Goal: Task Accomplishment & Management: Use online tool/utility

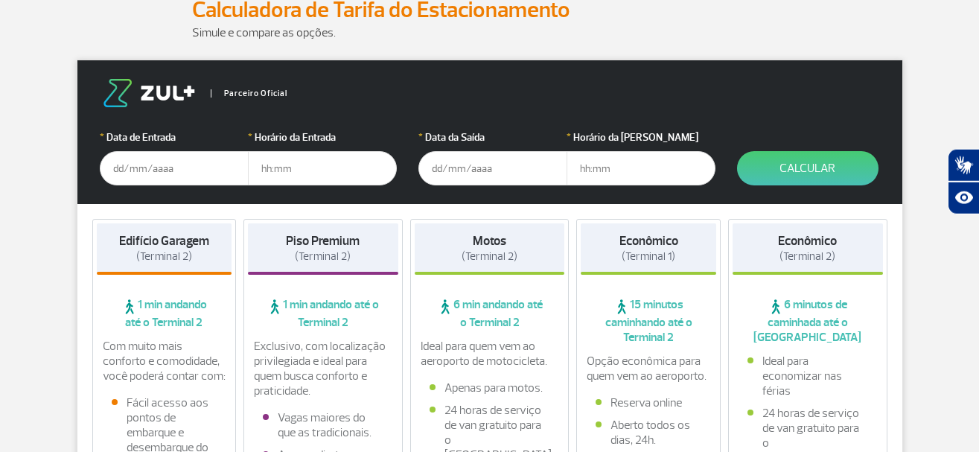
scroll to position [253, 0]
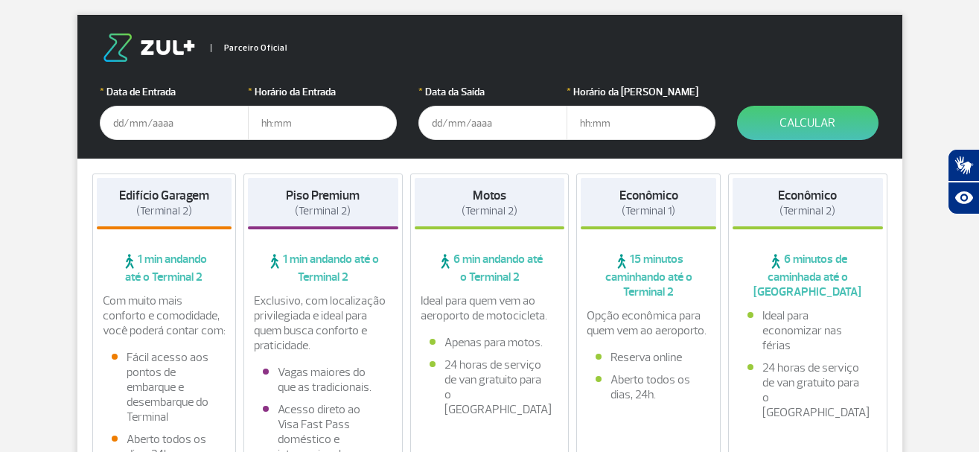
click at [134, 130] on input "text" at bounding box center [174, 123] width 149 height 34
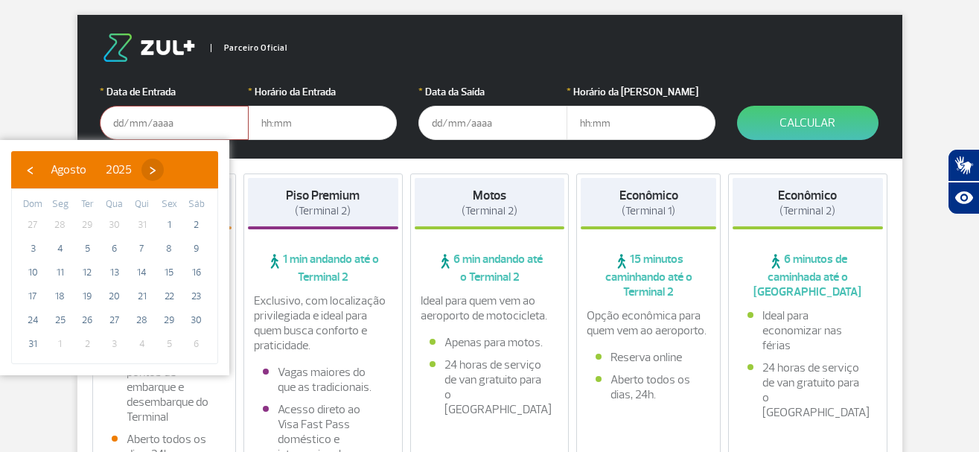
click at [164, 170] on span "›" at bounding box center [152, 170] width 22 height 22
click at [195, 246] on span "13" at bounding box center [197, 249] width 24 height 24
type input "[DATE]"
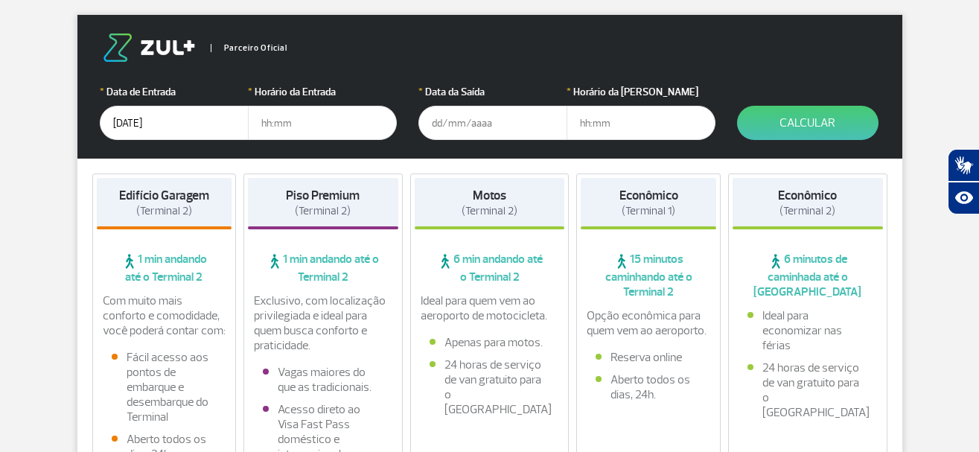
click at [316, 124] on input "text" at bounding box center [322, 123] width 149 height 34
type input "04:00"
click at [465, 133] on input "text" at bounding box center [492, 123] width 149 height 34
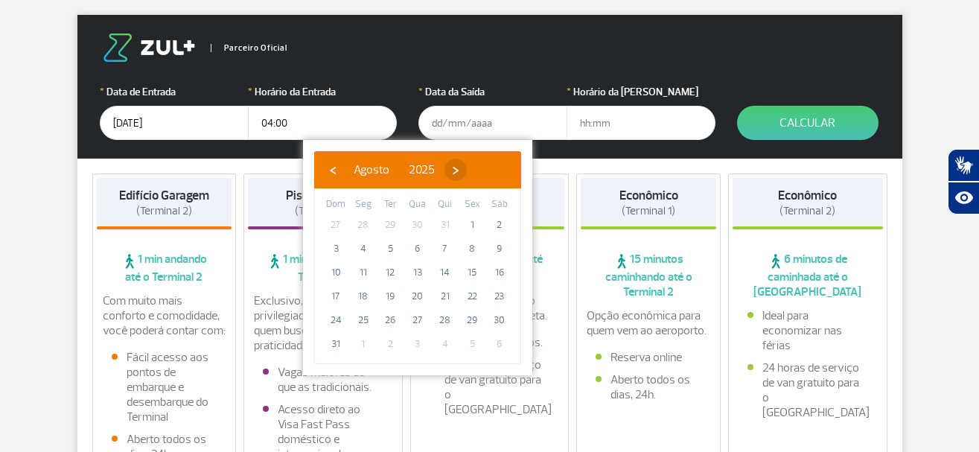
click at [467, 174] on span "›" at bounding box center [455, 170] width 22 height 22
click at [364, 319] on span "29" at bounding box center [363, 320] width 24 height 24
type input "[DATE]"
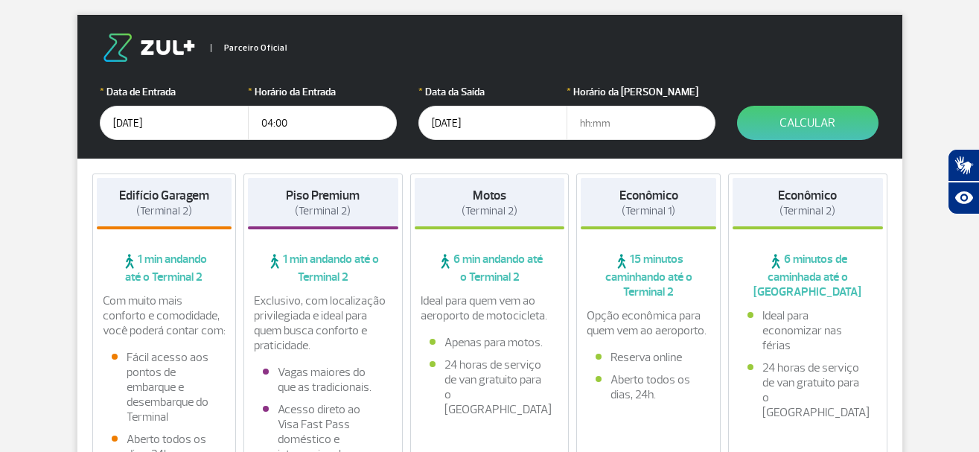
click at [629, 130] on input "text" at bounding box center [641, 123] width 149 height 34
drag, startPoint x: 619, startPoint y: 124, endPoint x: 558, endPoint y: 123, distance: 60.3
click at [567, 123] on input "13:00" at bounding box center [641, 123] width 149 height 34
type input "11:00"
click at [809, 123] on button "Calcular" at bounding box center [807, 123] width 141 height 34
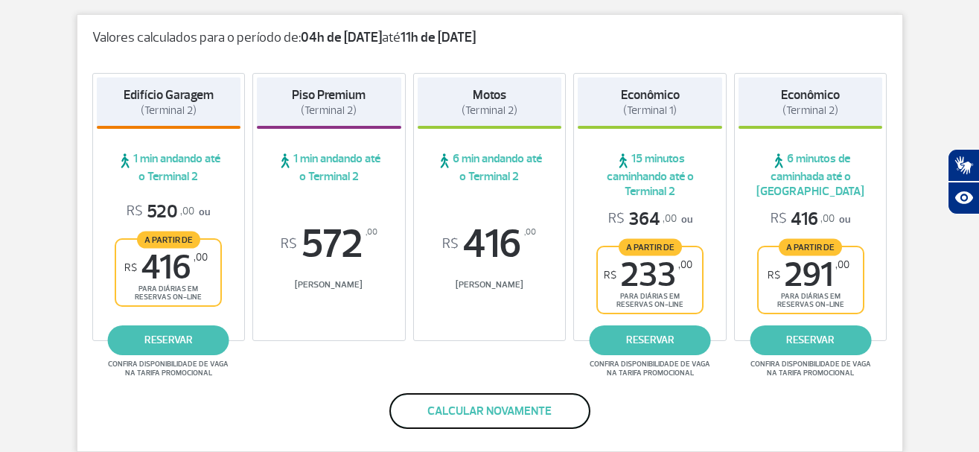
click at [469, 410] on button "Calcular novamente" at bounding box center [489, 411] width 201 height 36
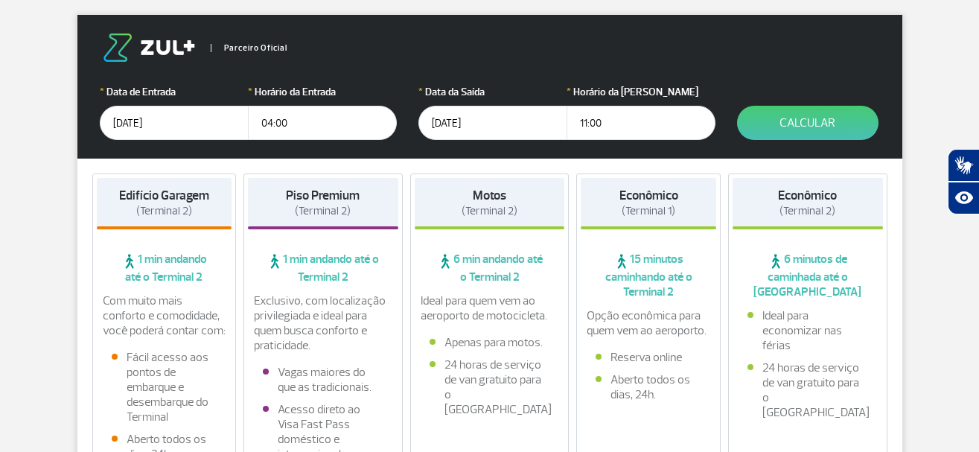
click at [606, 125] on input "11:00" at bounding box center [641, 123] width 149 height 34
drag, startPoint x: 606, startPoint y: 123, endPoint x: 543, endPoint y: 118, distance: 63.4
click at [567, 118] on input "11:00" at bounding box center [641, 123] width 149 height 34
type input "12:00"
click at [791, 119] on button "Calcular" at bounding box center [807, 123] width 141 height 34
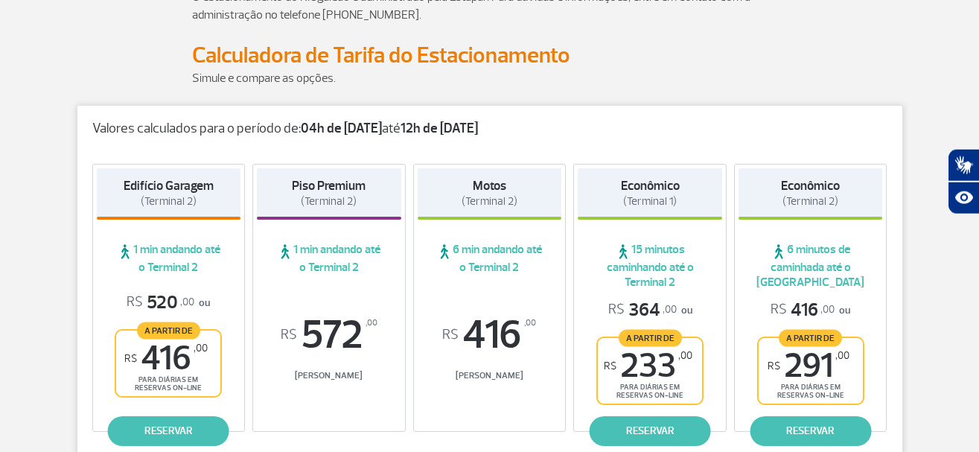
scroll to position [0, 0]
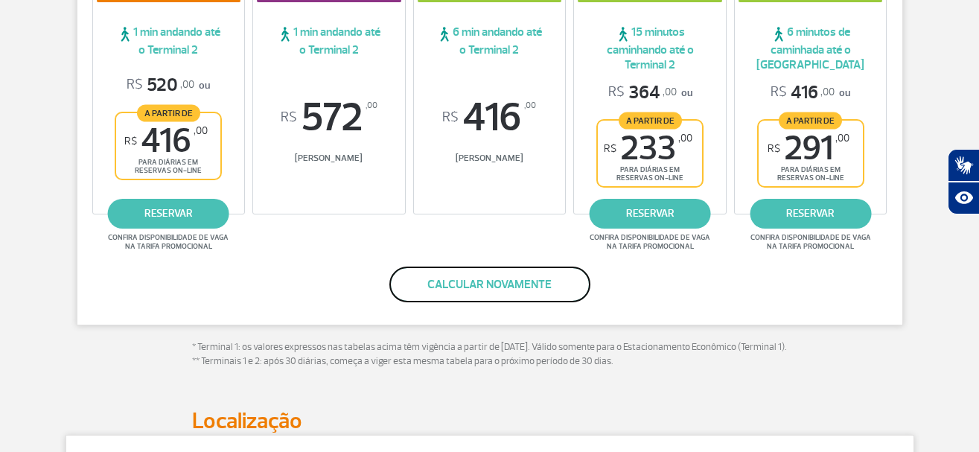
click at [505, 287] on button "Calcular novamente" at bounding box center [489, 285] width 201 height 36
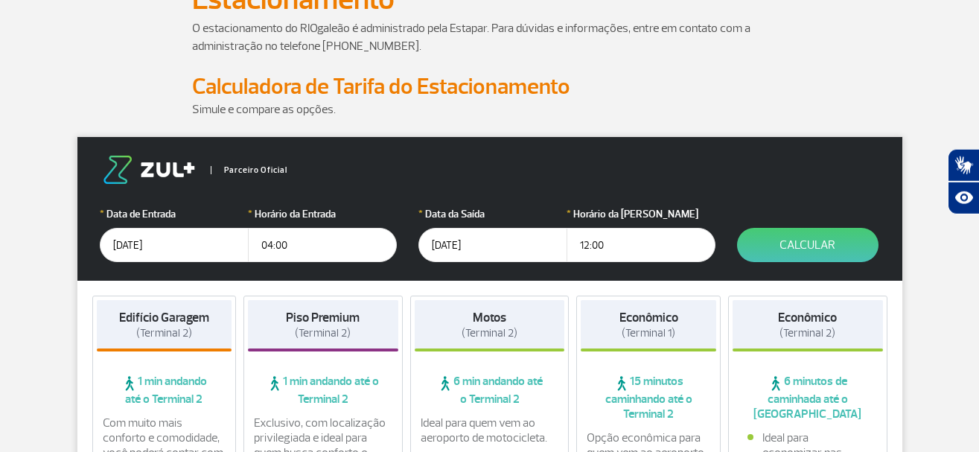
scroll to position [101, 0]
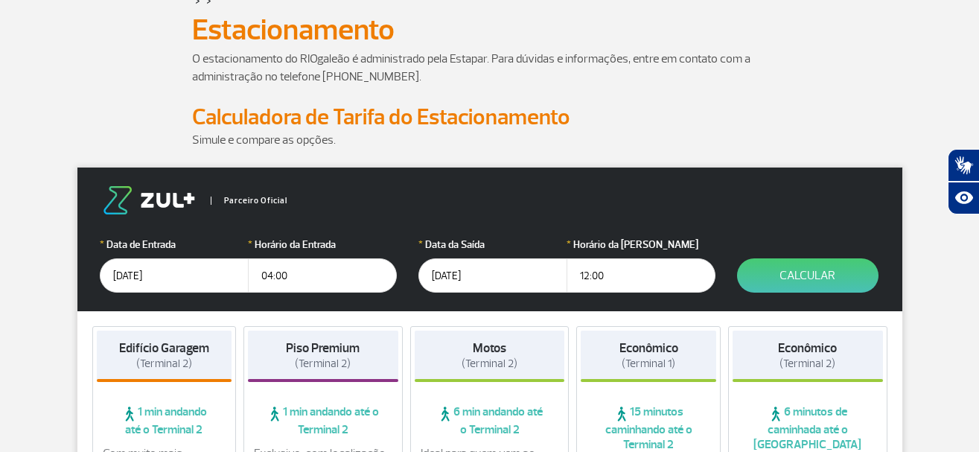
drag, startPoint x: 309, startPoint y: 281, endPoint x: 232, endPoint y: 279, distance: 77.4
click at [248, 279] on input "04:00" at bounding box center [322, 275] width 149 height 34
type input "03:30"
click at [795, 278] on button "Calcular" at bounding box center [807, 275] width 141 height 34
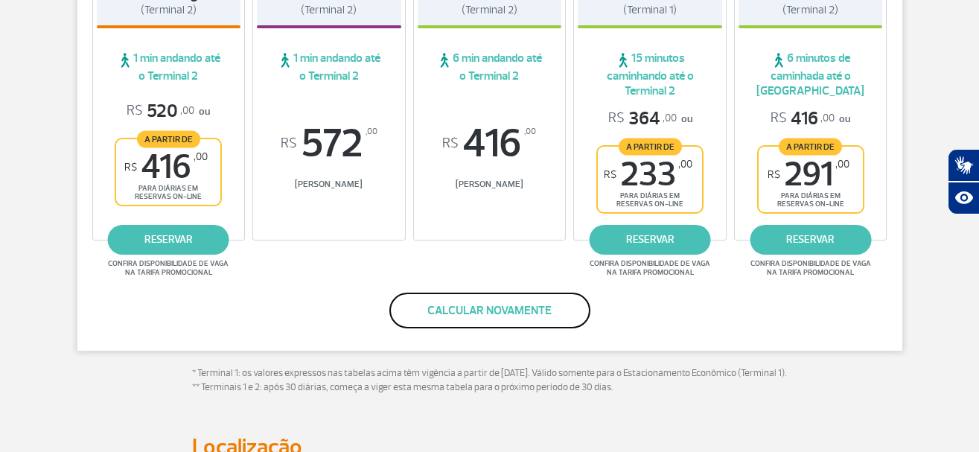
click at [465, 313] on button "Calcular novamente" at bounding box center [489, 311] width 201 height 36
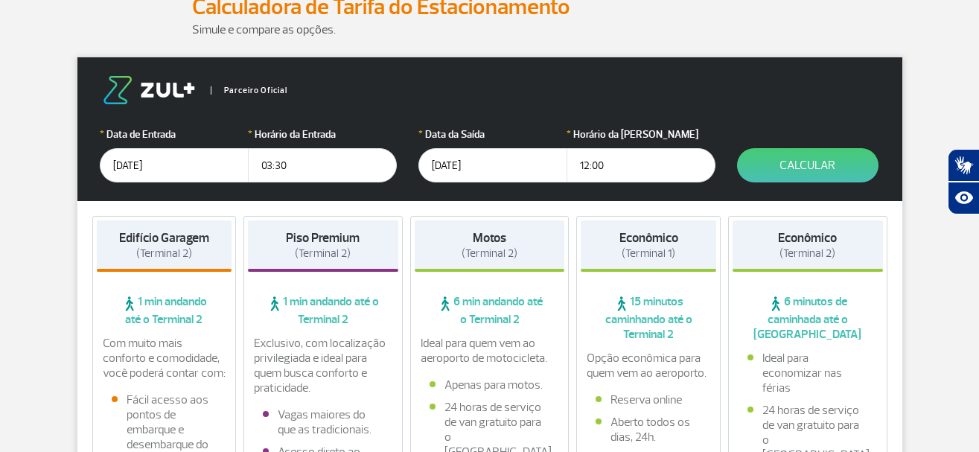
scroll to position [201, 0]
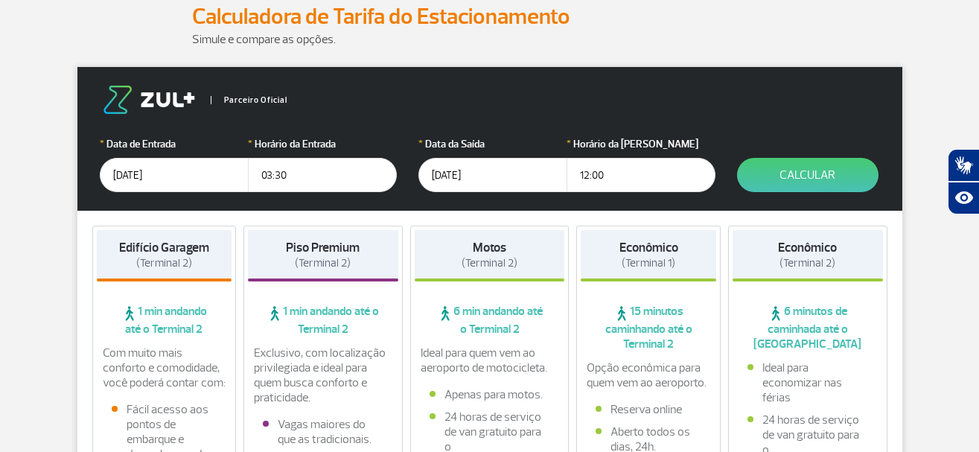
click at [301, 175] on input "03:30" at bounding box center [322, 175] width 149 height 34
type input "03:00"
drag, startPoint x: 623, startPoint y: 182, endPoint x: 564, endPoint y: 179, distance: 59.6
click at [567, 179] on input "12:00" at bounding box center [641, 175] width 149 height 34
type input "13:00"
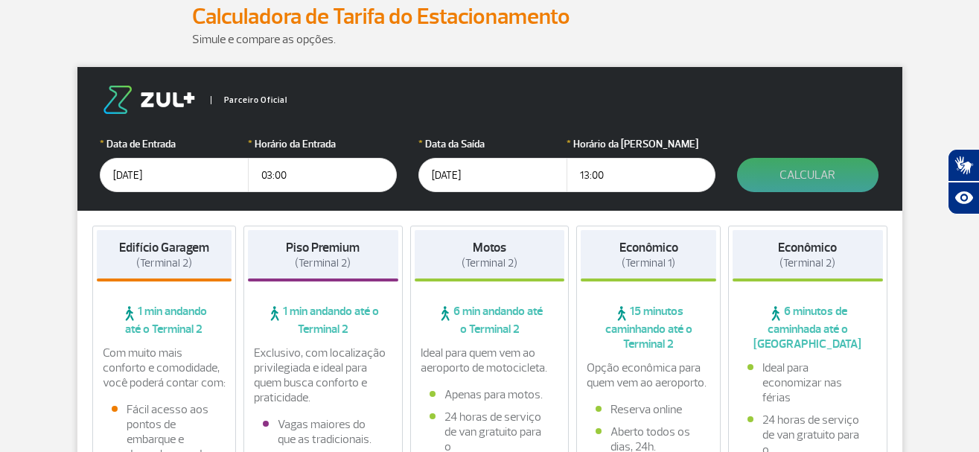
click at [791, 178] on button "Calcular" at bounding box center [807, 175] width 141 height 34
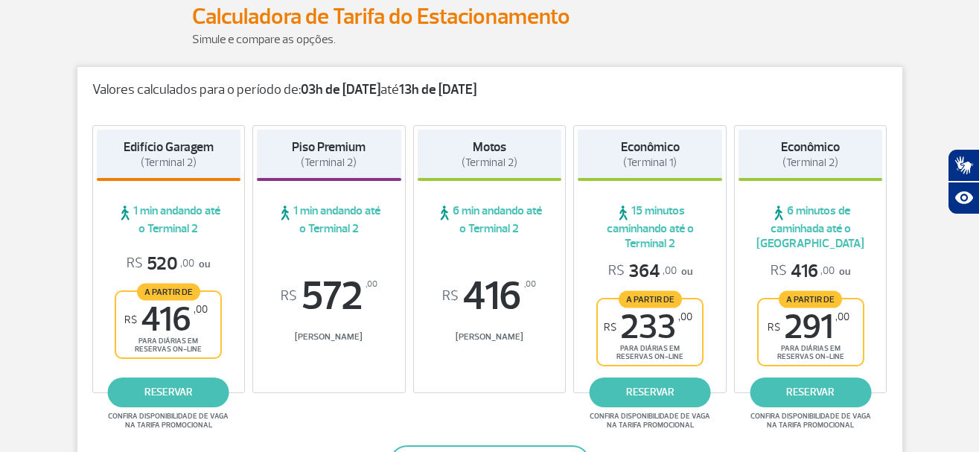
scroll to position [454, 0]
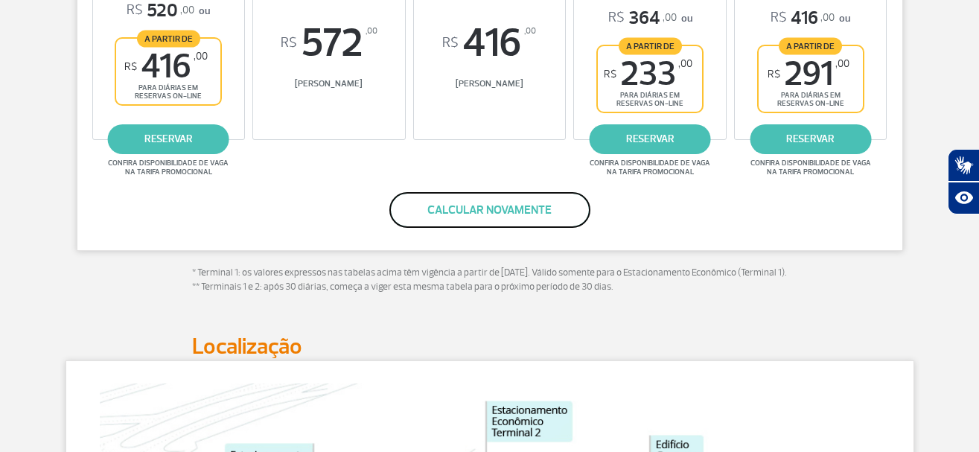
click at [477, 213] on button "Calcular novamente" at bounding box center [489, 210] width 201 height 36
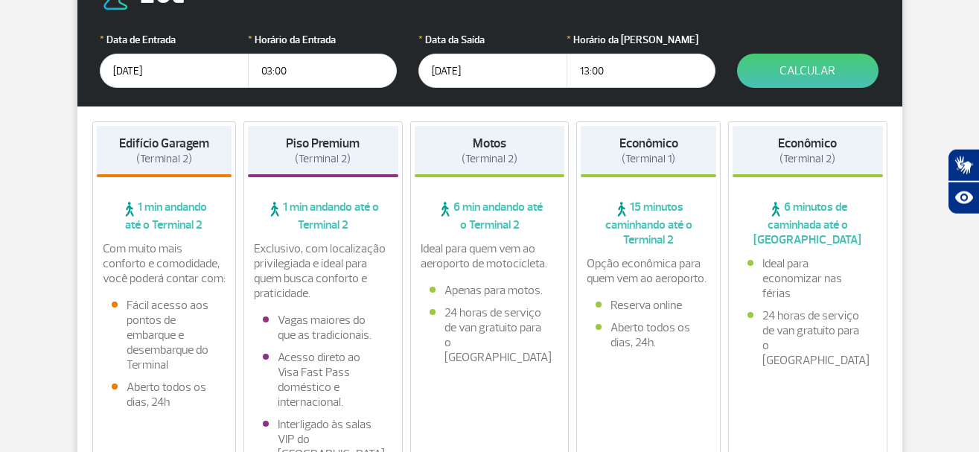
scroll to position [302, 0]
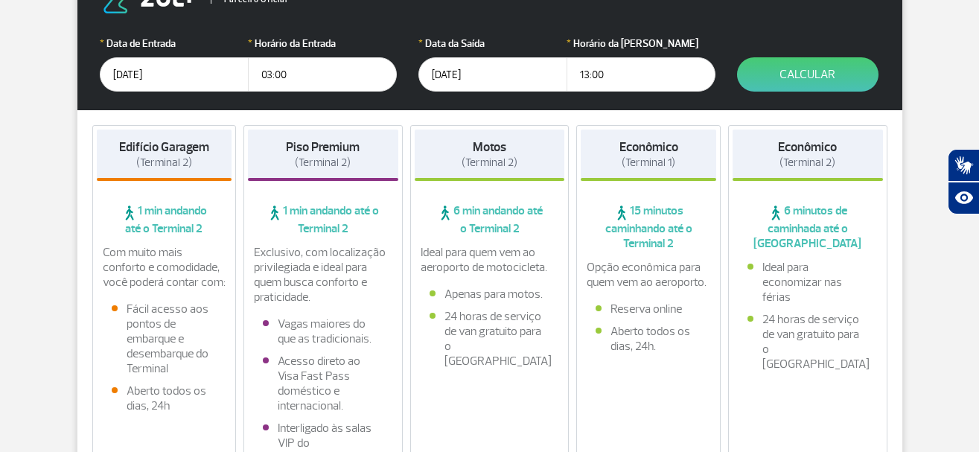
drag, startPoint x: 611, startPoint y: 76, endPoint x: 558, endPoint y: 71, distance: 53.8
click at [567, 71] on input "13:00" at bounding box center [641, 74] width 149 height 34
type input "18:00"
click at [805, 71] on button "Calcular" at bounding box center [807, 74] width 141 height 34
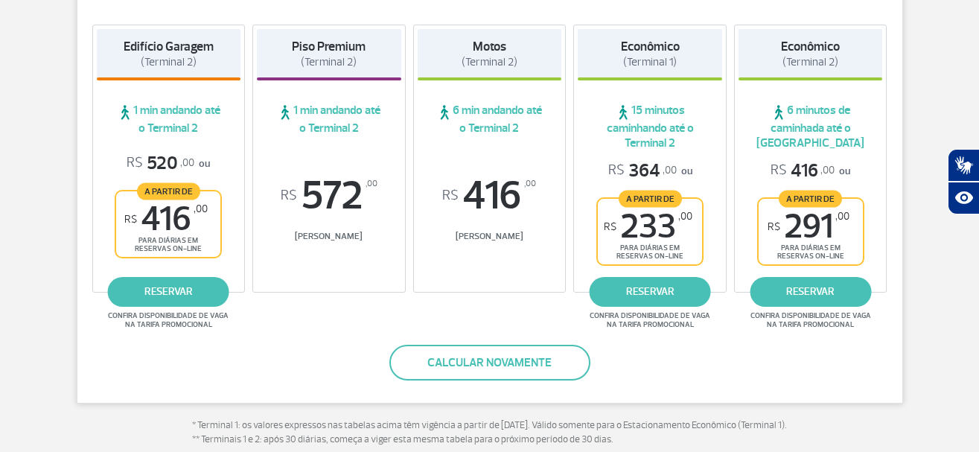
scroll to position [201, 0]
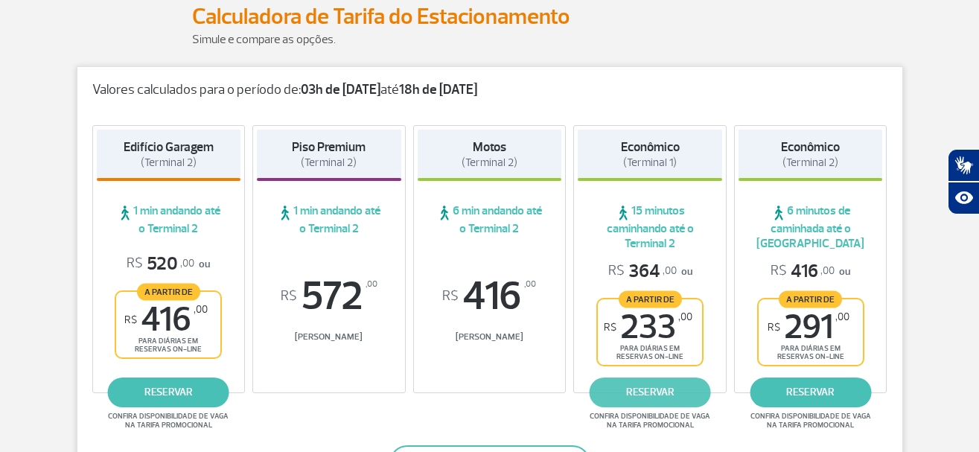
click at [638, 392] on link "reservar" at bounding box center [650, 392] width 121 height 30
